Goal: Transaction & Acquisition: Purchase product/service

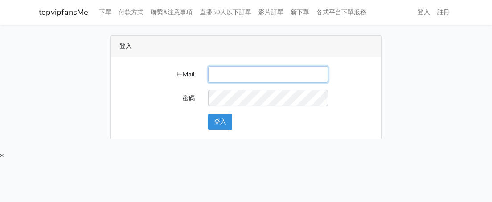
drag, startPoint x: 226, startPoint y: 66, endPoint x: 230, endPoint y: 73, distance: 8.2
click at [226, 66] on div at bounding box center [268, 74] width 133 height 17
type input "twtop123@uahoo.com.tw"
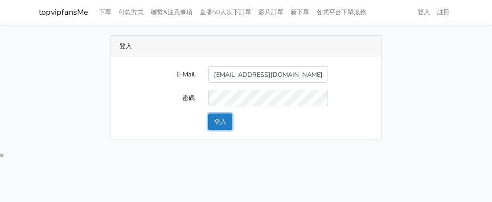
click at [226, 118] on button "登入" at bounding box center [220, 121] width 24 height 17
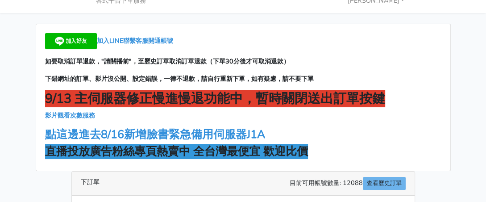
scroll to position [45, 0]
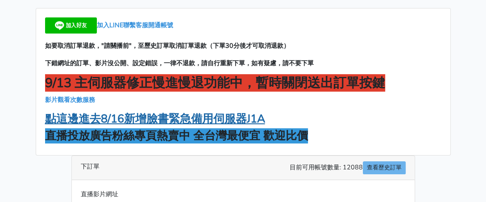
click at [216, 122] on strong "點這邊進去8/16新增臉書緊急備用伺服器J1A" at bounding box center [155, 118] width 220 height 15
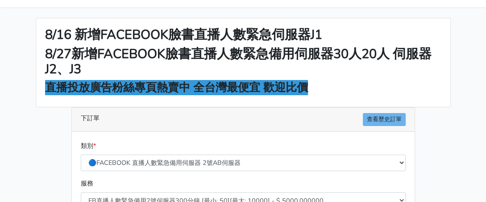
scroll to position [89, 0]
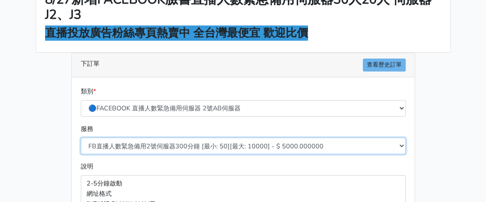
click at [210, 142] on select "FB直播人數緊急備用2號伺服器300分鐘 [最小: 50][最大: 10000] - $ 5000.000000 FB直播人數緊急備用2號伺服器60分鐘 [最…" at bounding box center [243, 145] width 325 height 17
select select "577"
click at [81, 137] on select "FB直播人數緊急備用2號伺服器300分鐘 [最小: 50][最大: 10000] - $ 5000.000000 FB直播人數緊急備用2號伺服器60分鐘 [最…" at bounding box center [243, 145] width 325 height 17
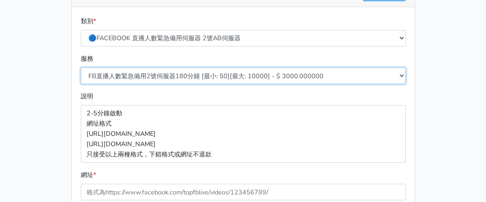
scroll to position [223, 0]
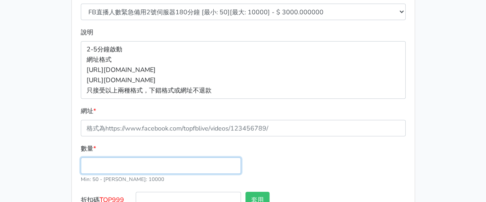
click at [140, 165] on input "數量 *" at bounding box center [161, 165] width 160 height 17
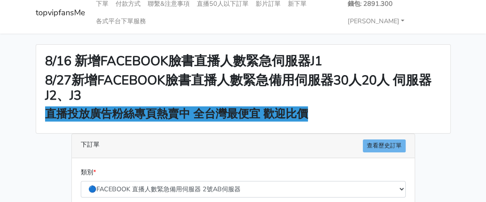
scroll to position [0, 0]
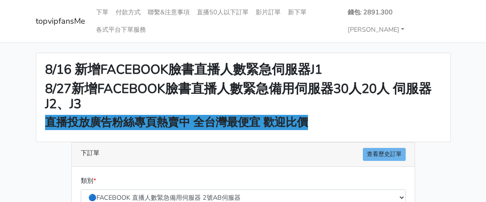
type input "100"
type input "300.000"
click at [382, 33] on link "[PERSON_NAME]" at bounding box center [376, 29] width 64 height 17
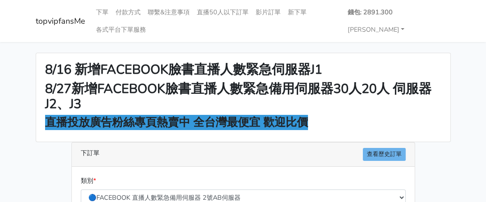
click at [329, 108] on h2 "8/27新增FACEBOOK臉書直播人數緊急備用伺服器30人20人 伺服器J2、J3" at bounding box center [243, 96] width 396 height 31
click at [399, 136] on div "8/16 新增FACEBOOK臉書直播人數緊急伺服器J1 8/27新增FACEBOOK臉書直播人數緊急備用伺服器30人20人 伺服器J2、J3 直播投放廣告粉…" at bounding box center [243, 97] width 414 height 88
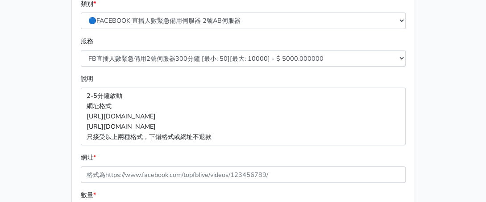
scroll to position [178, 0]
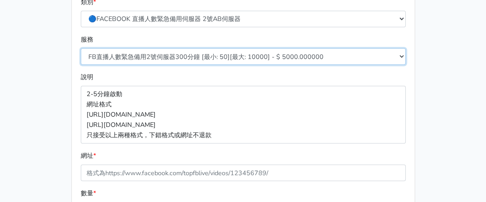
click at [203, 50] on select "FB直播人數緊急備用2號伺服器300分鐘 [最小: 50][最大: 10000] - $ 5000.000000 FB直播人數緊急備用2號伺服器60分鐘 [最…" at bounding box center [243, 56] width 325 height 17
select select "577"
click at [81, 48] on select "FB直播人數緊急備用2號伺服器300分鐘 [最小: 50][最大: 10000] - $ 5000.000000 FB直播人數緊急備用2號伺服器60分鐘 [最…" at bounding box center [243, 56] width 325 height 17
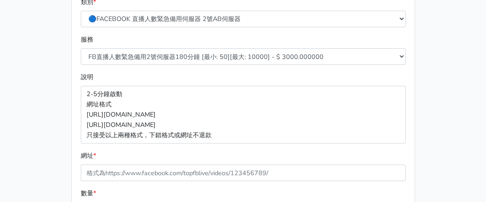
click at [69, 83] on div "下訂單 查看歷史訂單 類別 * 🔵FACEBOOK 直播人數緊急備用伺服器 2號AB伺服器 🔵FACEBOOK 網軍專用貼文留言 安全保密 🔵FACEBOOK…" at bounding box center [243, 130] width 357 height 335
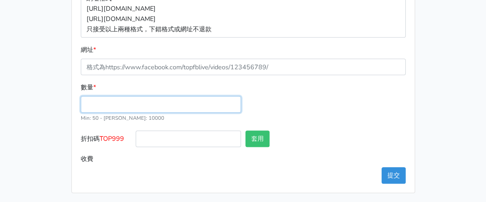
click at [131, 106] on input "數量 *" at bounding box center [161, 104] width 160 height 17
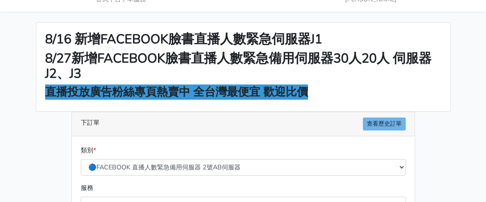
scroll to position [0, 0]
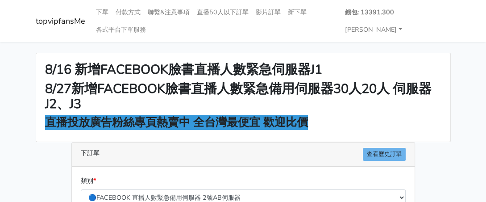
type input "100"
type input "300.000"
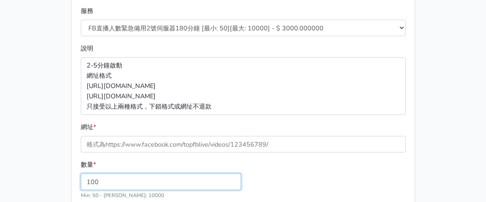
scroll to position [223, 0]
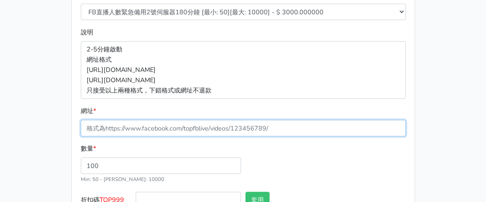
drag, startPoint x: 159, startPoint y: 119, endPoint x: 159, endPoint y: 124, distance: 4.9
click at [159, 120] on input "網址 *" at bounding box center [243, 128] width 325 height 17
paste input "[URL][DOMAIN_NAME]"
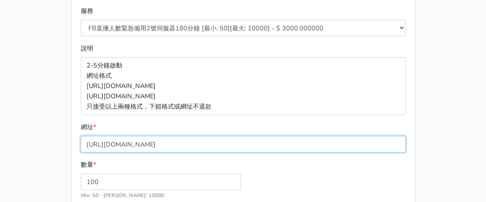
scroll to position [268, 0]
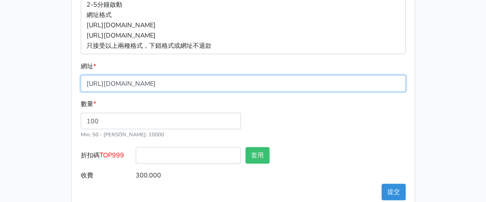
type input "[URL][DOMAIN_NAME]"
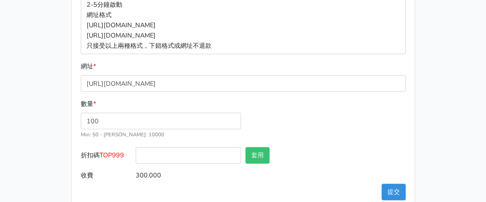
click at [121, 153] on span "TOP999" at bounding box center [111, 154] width 25 height 9
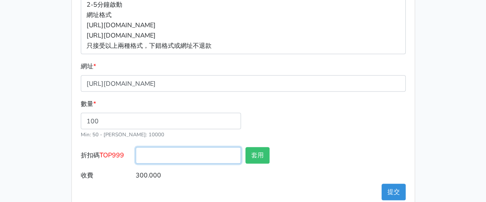
click at [136, 153] on input "折扣碼 TOP999" at bounding box center [188, 155] width 105 height 17
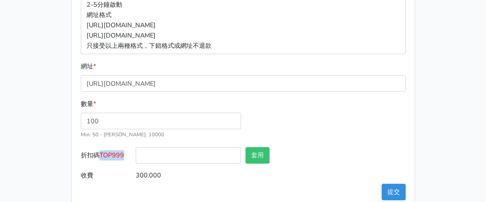
click at [121, 153] on span "TOP999" at bounding box center [111, 154] width 25 height 9
click at [136, 153] on input "折扣碼 TOP999" at bounding box center [188, 155] width 105 height 17
copy span "TOP999"
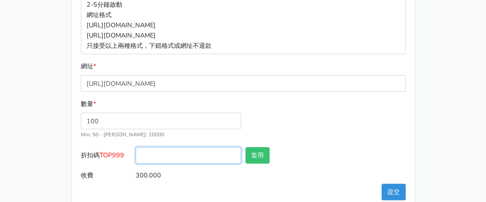
click at [168, 153] on input "折扣碼 TOP999" at bounding box center [188, 155] width 105 height 17
paste input "TOP999"
type input "TOP999"
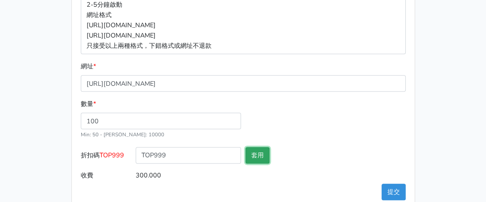
click at [263, 156] on button "套用" at bounding box center [257, 155] width 24 height 17
type input "套用失敗"
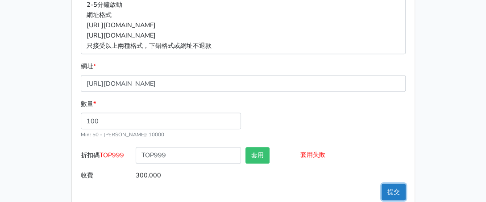
click at [388, 188] on button "提交" at bounding box center [393, 191] width 24 height 17
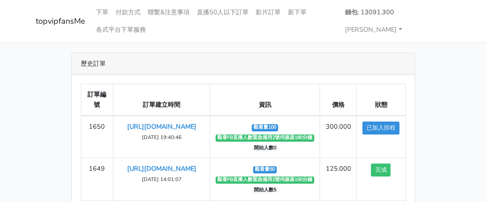
click at [385, 61] on div "歷史訂單" at bounding box center [243, 63] width 343 height 21
drag, startPoint x: 403, startPoint y: 64, endPoint x: 376, endPoint y: 47, distance: 31.1
click at [403, 64] on div "歷史訂單" at bounding box center [243, 63] width 343 height 21
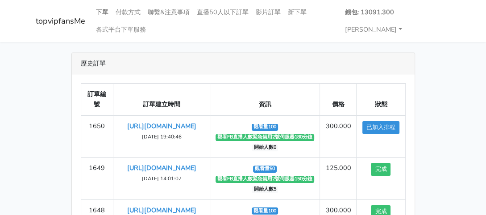
click at [106, 12] on link "下單" at bounding box center [102, 12] width 20 height 17
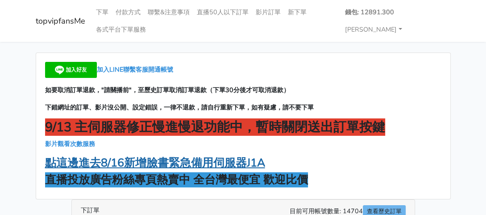
click at [171, 157] on strong "點這邊進去8/16新增臉書緊急備用伺服器J1A" at bounding box center [155, 163] width 220 height 15
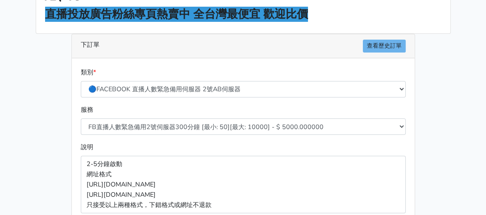
scroll to position [134, 0]
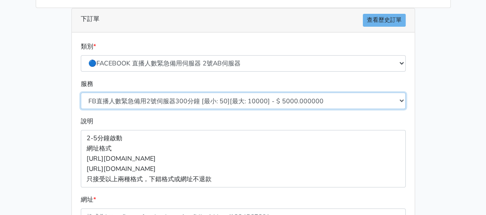
drag, startPoint x: 165, startPoint y: 101, endPoint x: 168, endPoint y: 107, distance: 6.2
click at [165, 101] on select "FB直播人數緊急備用2號伺服器300分鐘 [最小: 50][最大: 10000] - $ 5000.000000 FB直播人數緊急備用2號伺服器60分鐘 [最…" at bounding box center [243, 101] width 325 height 17
click at [81, 93] on select "FB直播人數緊急備用2號伺服器300分鐘 [最小: 50][最大: 10000] - $ 5000.000000 FB直播人數緊急備用2號伺服器60分鐘 [最…" at bounding box center [243, 101] width 325 height 17
click at [191, 104] on select "FB直播人數緊急備用2號伺服器300分鐘 [最小: 50][最大: 10000] - $ 5000.000000 FB直播人數緊急備用2號伺服器60分鐘 [最…" at bounding box center [243, 101] width 325 height 17
select select "577"
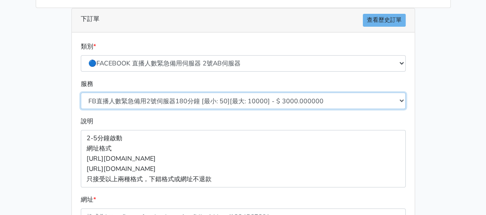
click at [81, 93] on select "FB直播人數緊急備用2號伺服器300分鐘 [最小: 50][最大: 10000] - $ 5000.000000 FB直播人數緊急備用2號伺服器60分鐘 [最…" at bounding box center [243, 101] width 325 height 17
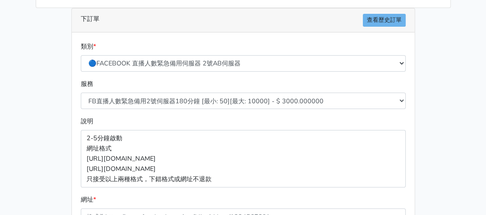
click at [45, 110] on div "8/16 新增FACEBOOK臉書直播人數緊急伺服器J1 8/27新增FACEBOOK臉書直播人數緊急備用伺服器30人20人 伺服器J2、J3 直播投放廣告粉…" at bounding box center [243, 131] width 428 height 424
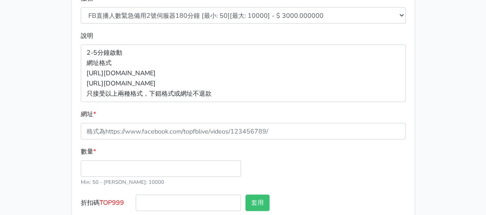
scroll to position [268, 0]
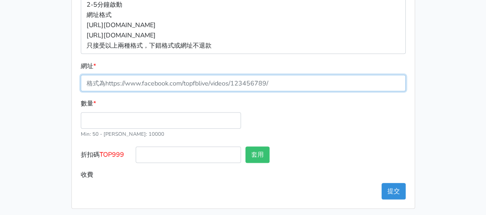
click at [141, 83] on input "網址 *" at bounding box center [243, 83] width 325 height 17
paste input "[URL][DOMAIN_NAME]"
type input "[URL][DOMAIN_NAME]"
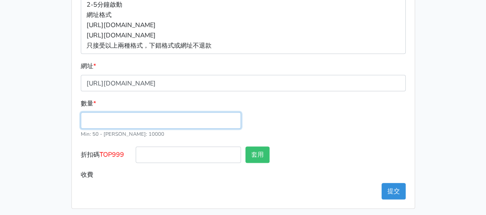
click at [109, 119] on input "數量 *" at bounding box center [161, 120] width 160 height 17
type input "50"
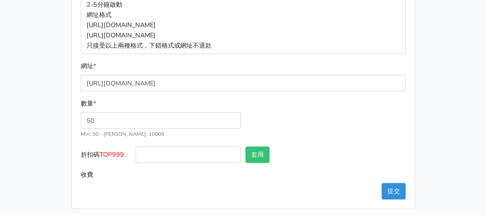
type input "150.000"
click at [115, 157] on span "TOP999" at bounding box center [111, 154] width 25 height 9
click at [136, 157] on input "折扣碼 TOP999" at bounding box center [188, 155] width 105 height 17
click at [115, 156] on span "TOP999" at bounding box center [111, 154] width 25 height 9
click at [136, 156] on input "折扣碼 TOP999" at bounding box center [188, 155] width 105 height 17
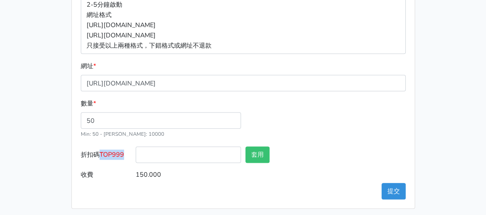
copy span "TOP999"
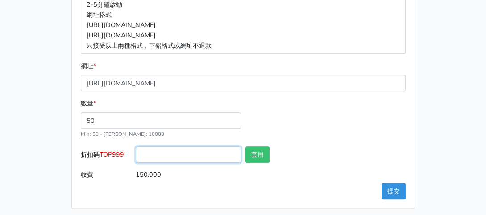
drag, startPoint x: 146, startPoint y: 147, endPoint x: 156, endPoint y: 152, distance: 11.0
click at [147, 147] on input "折扣碼 TOP999" at bounding box center [188, 155] width 105 height 17
paste input "TOP999"
type input "TOP999"
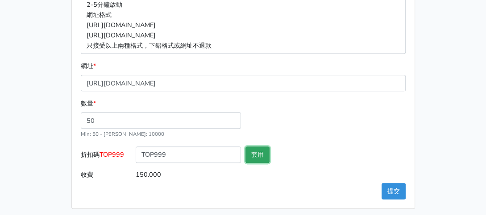
click at [248, 161] on button "套用" at bounding box center [257, 155] width 24 height 17
type input "套用失敗"
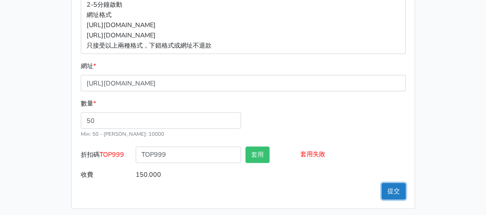
click at [392, 186] on button "提交" at bounding box center [393, 191] width 24 height 17
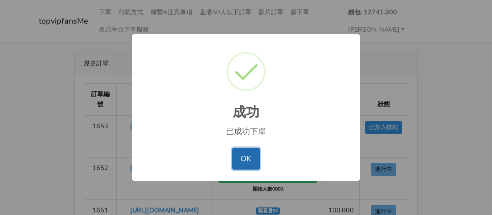
click at [251, 152] on button "OK" at bounding box center [245, 158] width 27 height 21
